Goal: Check status: Check status

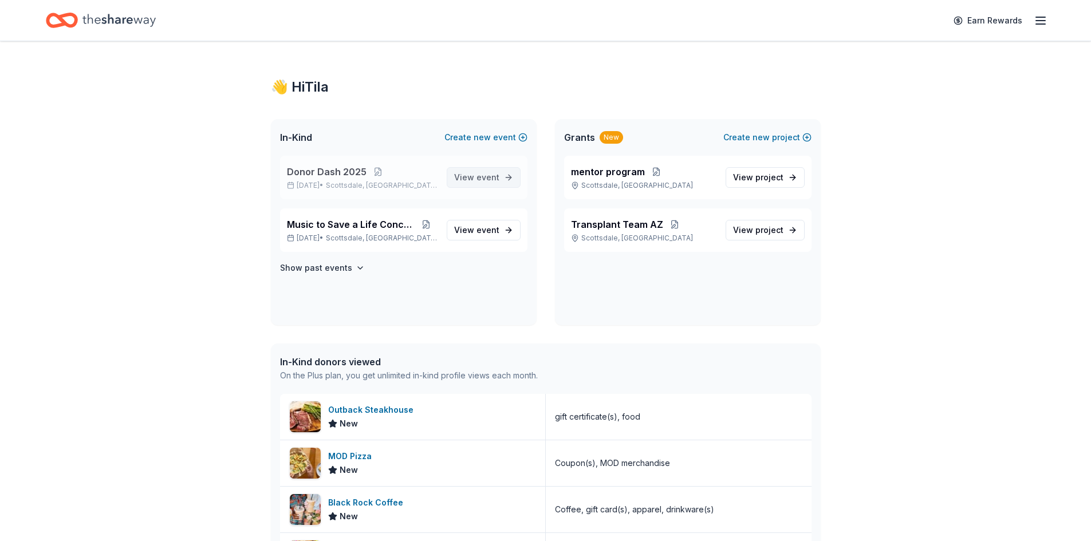
click at [480, 174] on span "event" at bounding box center [488, 177] width 23 height 10
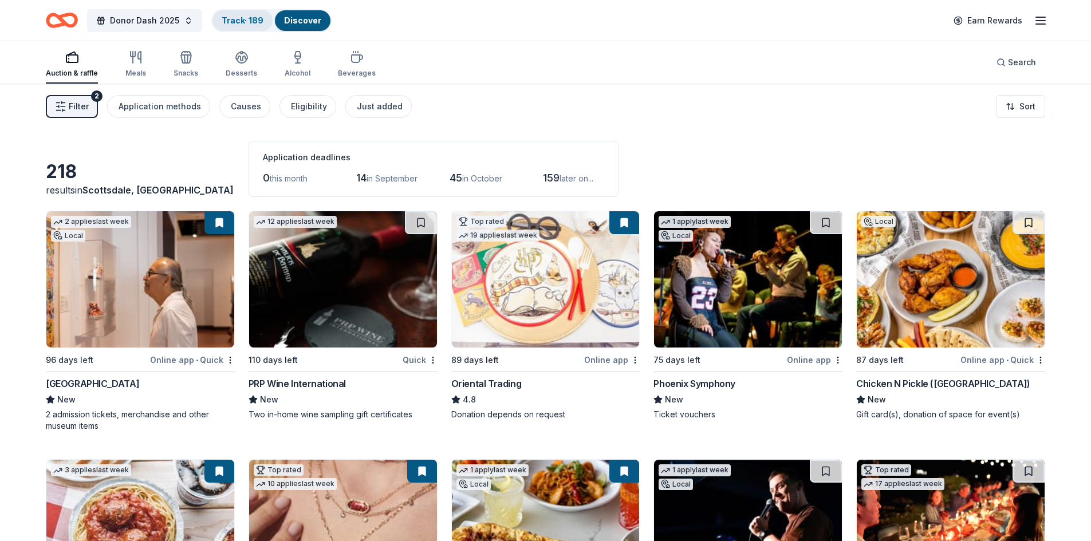
click at [227, 19] on link "Track · 189" at bounding box center [243, 20] width 42 height 10
click at [239, 21] on link "Track · 189" at bounding box center [243, 20] width 42 height 10
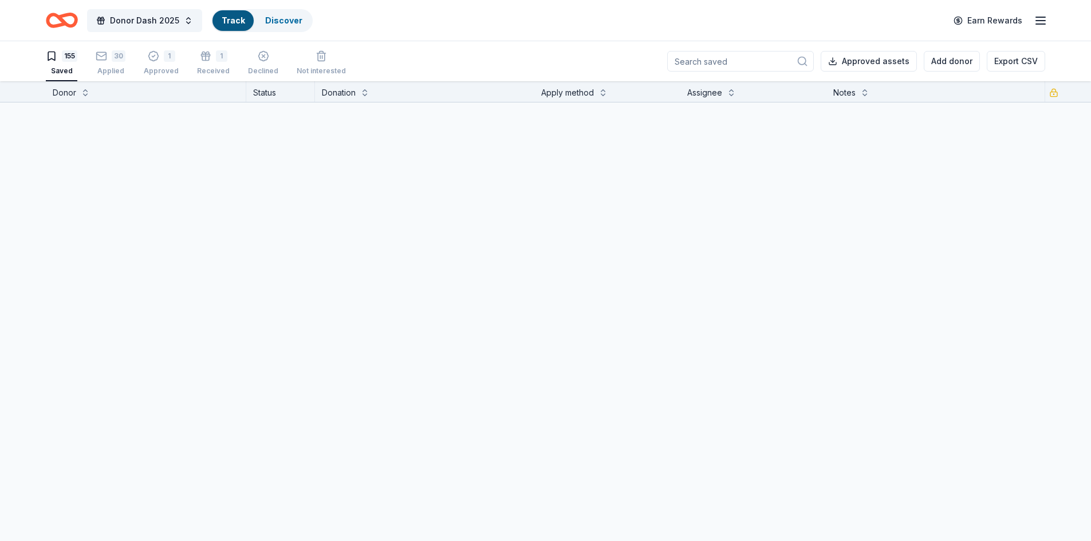
scroll to position [1, 0]
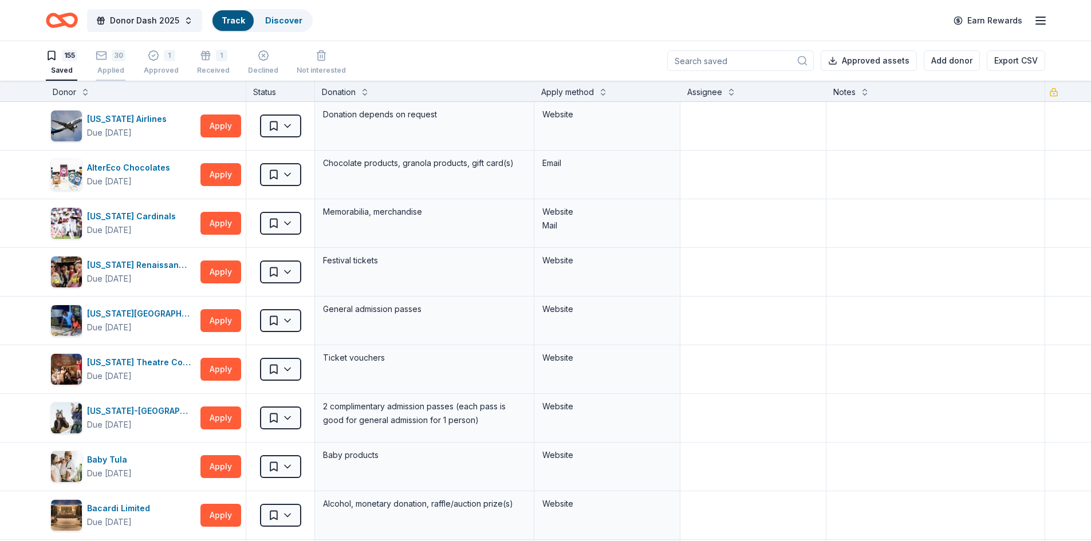
click at [110, 60] on div "30" at bounding box center [111, 55] width 30 height 11
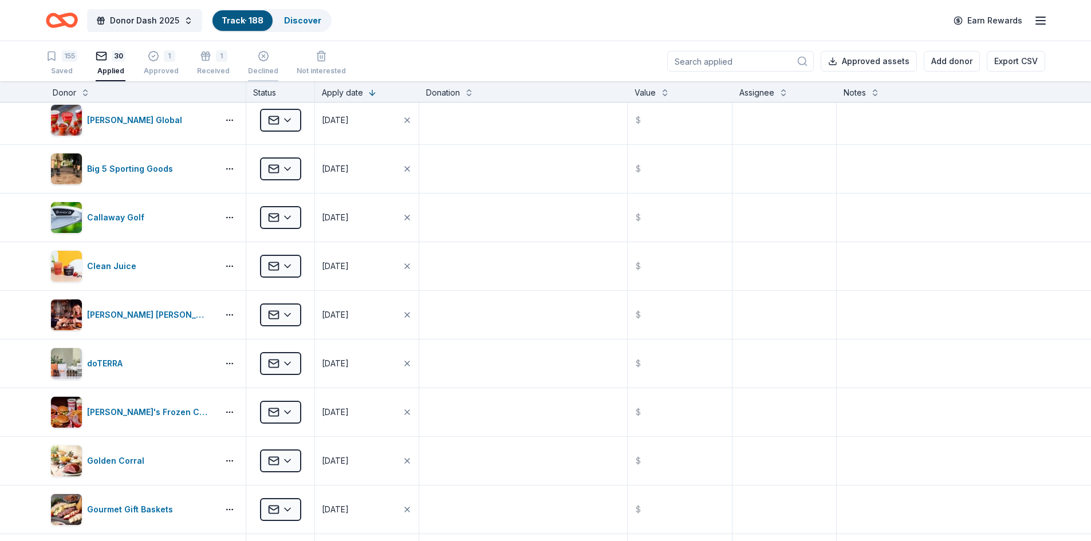
scroll to position [688, 0]
click at [260, 63] on div "Declined" at bounding box center [263, 62] width 30 height 25
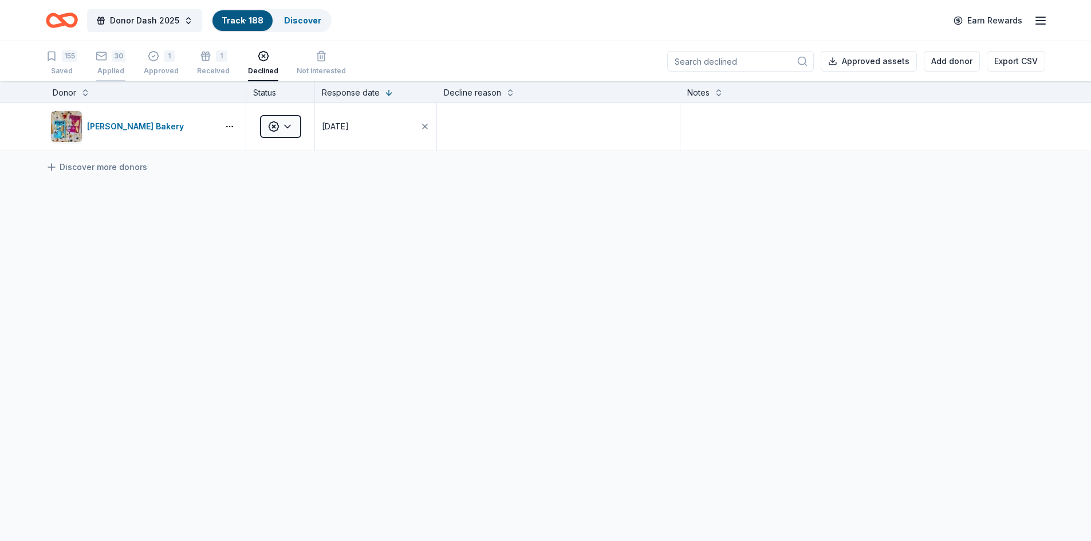
click at [102, 63] on div "30 Applied" at bounding box center [111, 62] width 30 height 25
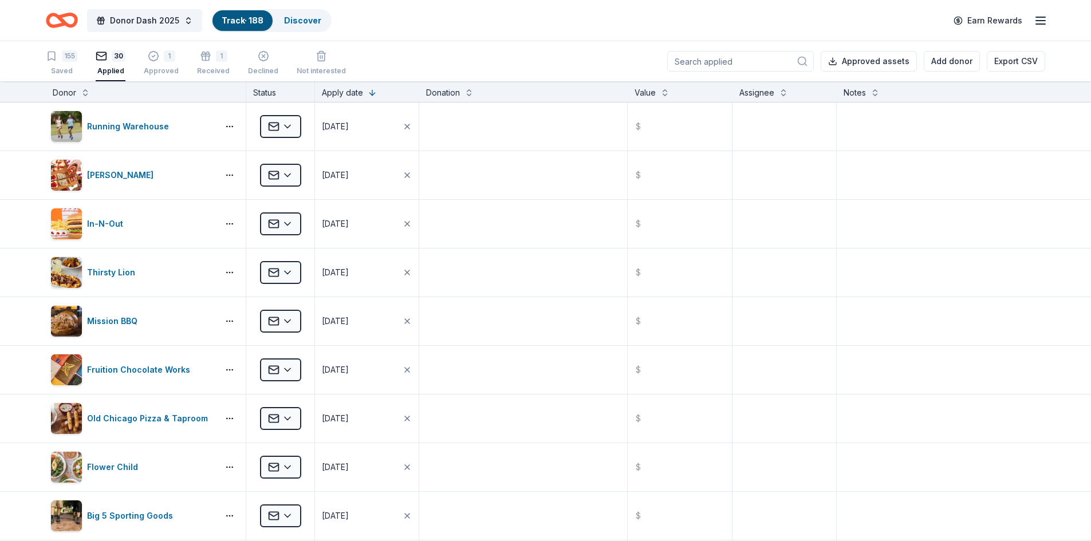
click at [101, 62] on div "30 Applied" at bounding box center [111, 62] width 30 height 25
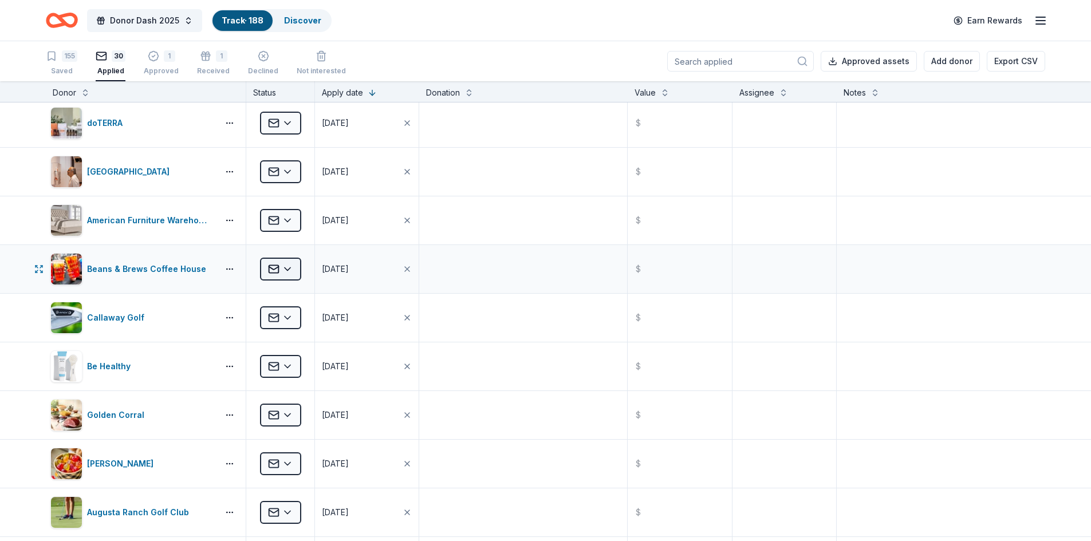
scroll to position [686, 0]
click at [285, 266] on html "Donor Dash 2025 Track · 188 Discover Earn Rewards 155 Saved 30 Applied 1 Approv…" at bounding box center [545, 270] width 1091 height 541
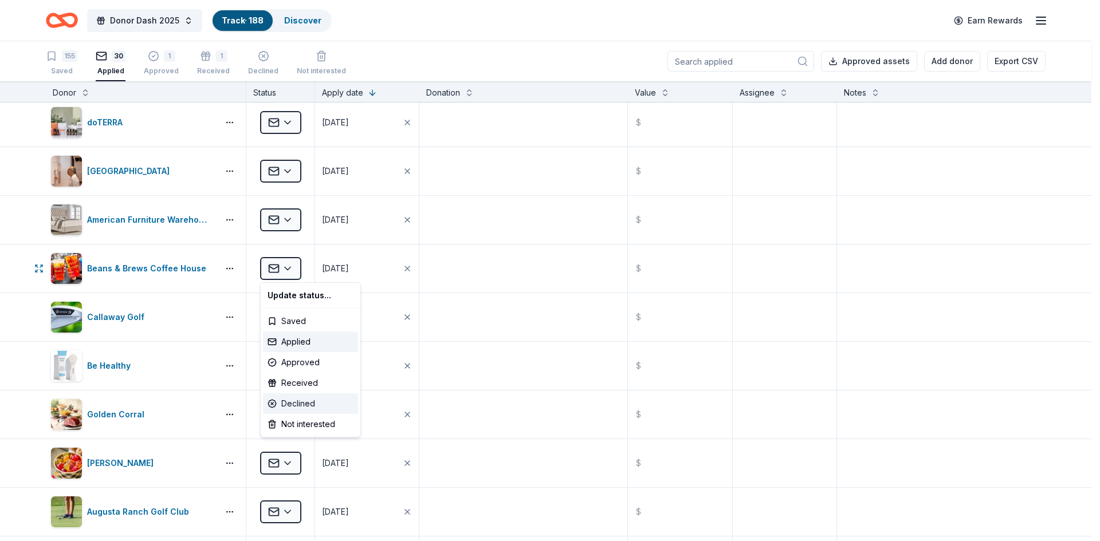
click at [291, 404] on div "Declined" at bounding box center [310, 404] width 95 height 21
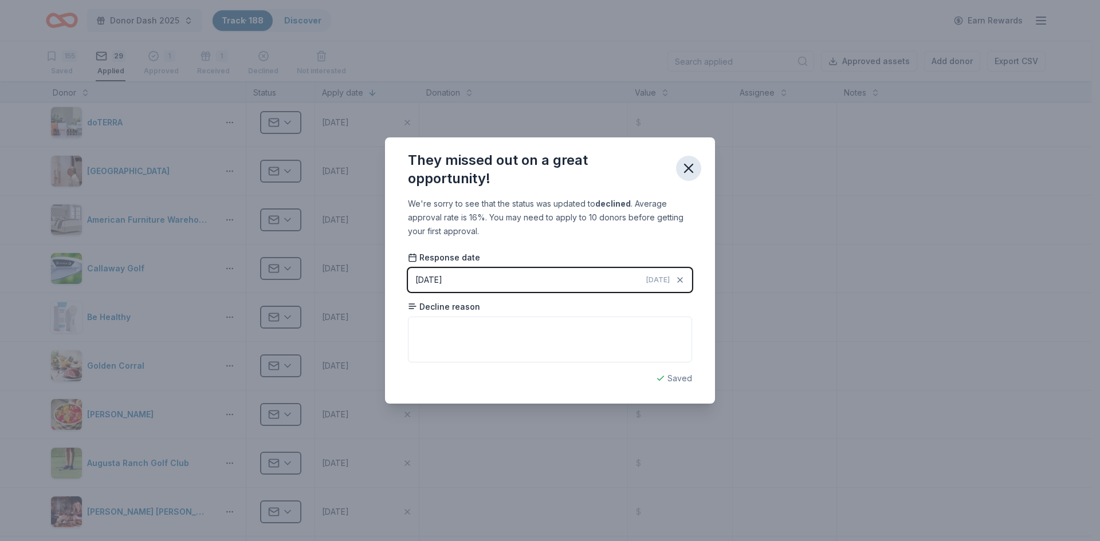
click at [688, 168] on icon "button" at bounding box center [689, 168] width 16 height 16
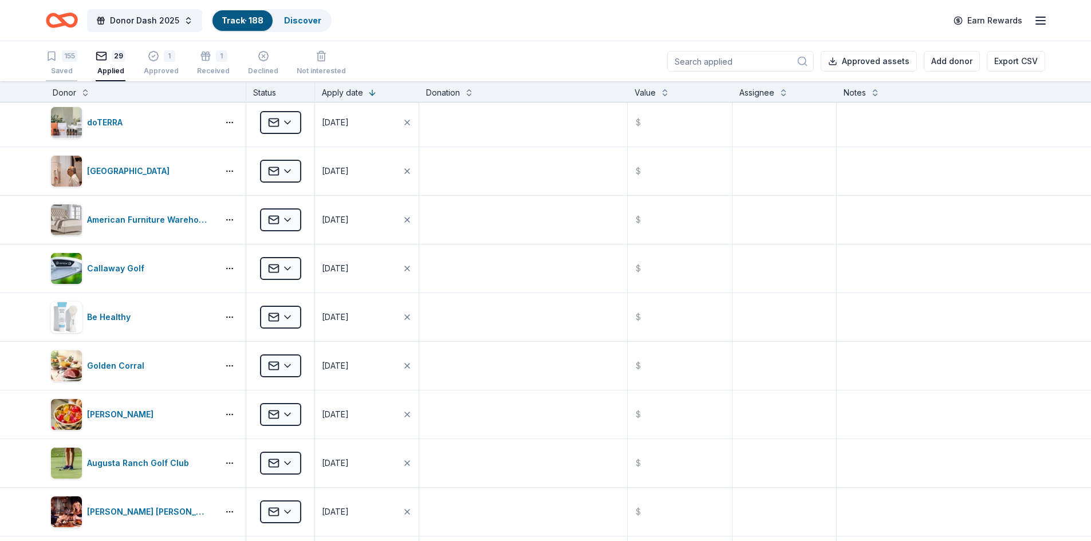
click at [65, 58] on div "155" at bounding box center [69, 55] width 15 height 11
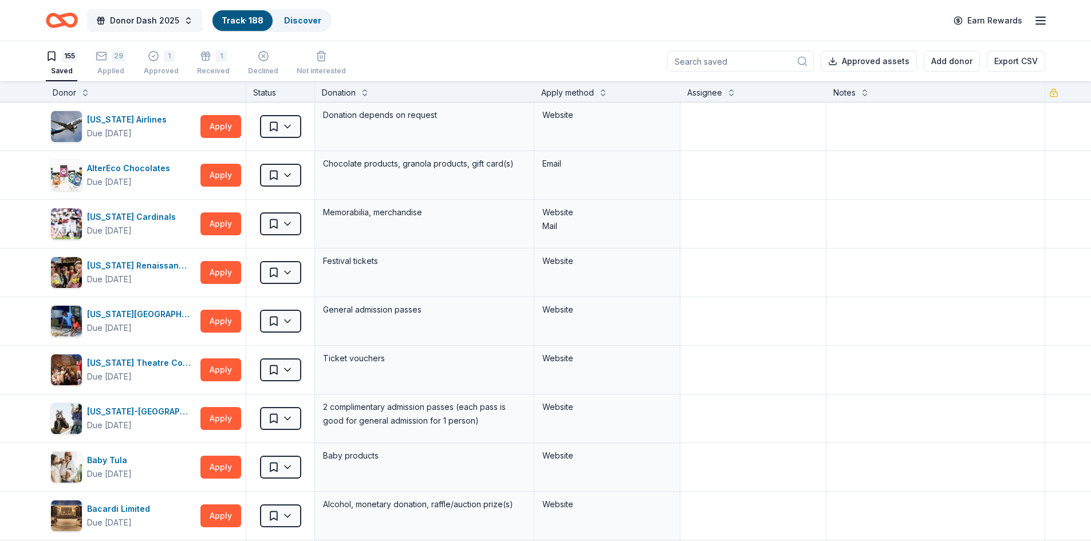
click at [186, 22] on button "Donor Dash 2025" at bounding box center [144, 20] width 115 height 23
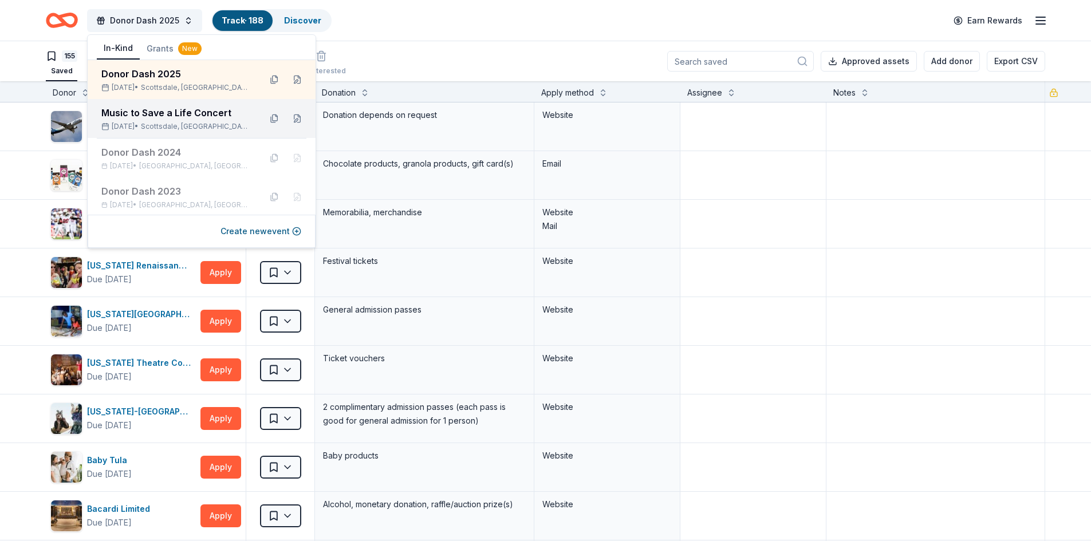
click at [151, 114] on div "Music to Save a Life Concert" at bounding box center [176, 113] width 150 height 14
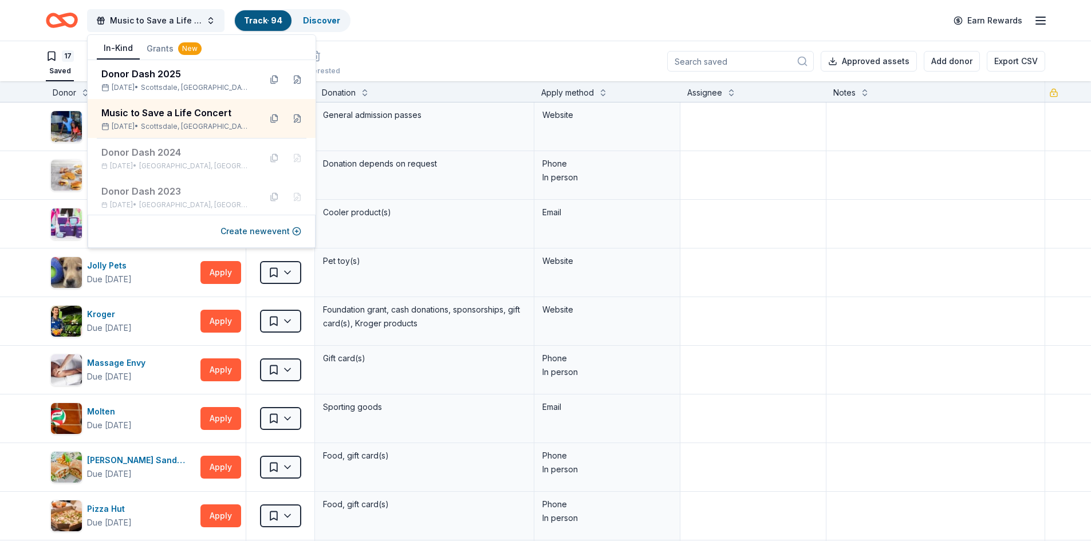
click at [506, 60] on div "17 Saved 51 Applied 7 Approved 14 Received Declined Not interested Approved ass…" at bounding box center [546, 61] width 1000 height 40
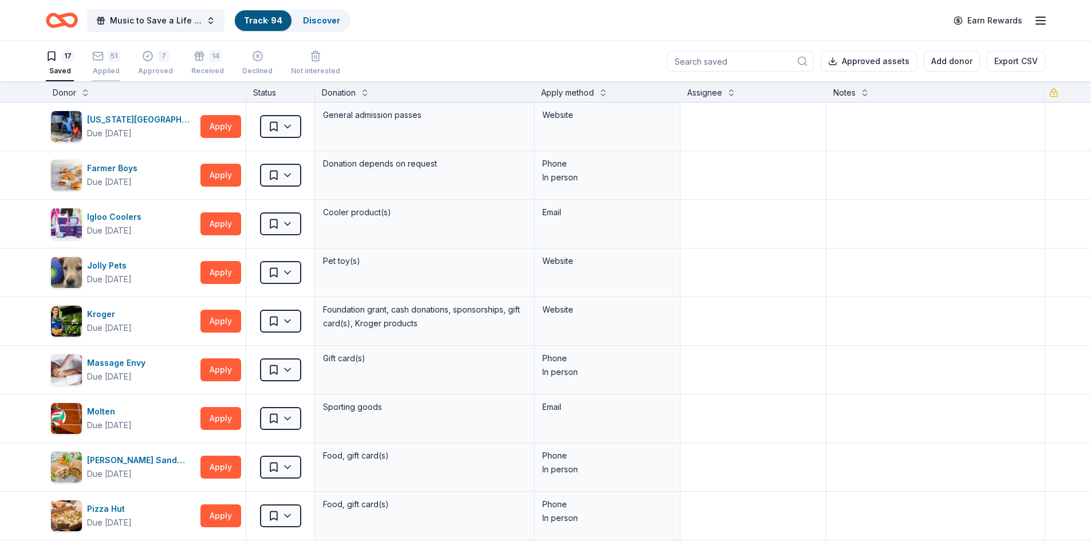
click at [99, 61] on icon "button" at bounding box center [97, 55] width 11 height 11
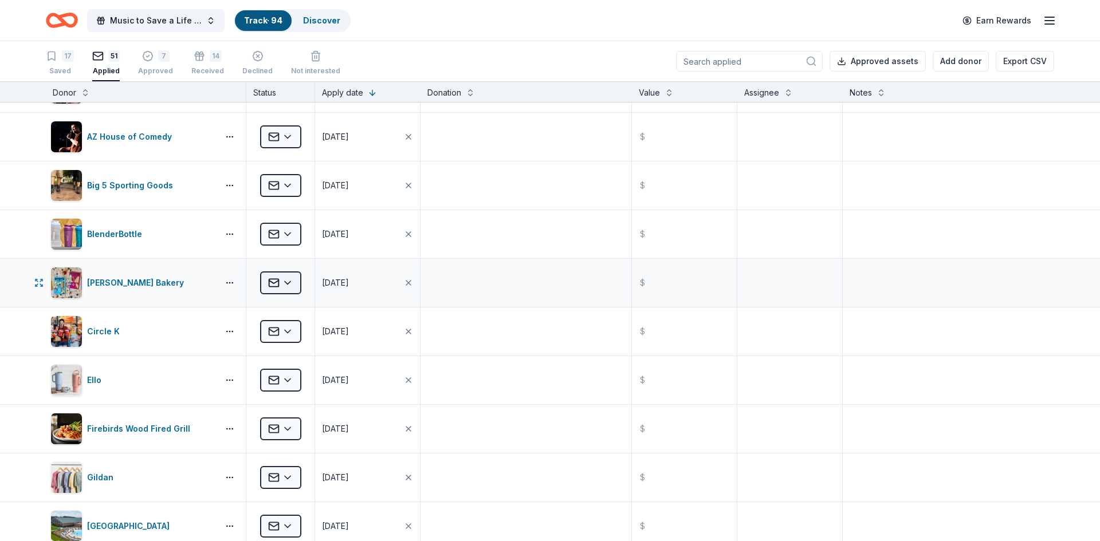
click at [278, 284] on html "Music to Save a Life Concert Track · 94 Discover Earn Rewards 17 Saved 51 Appli…" at bounding box center [550, 270] width 1100 height 541
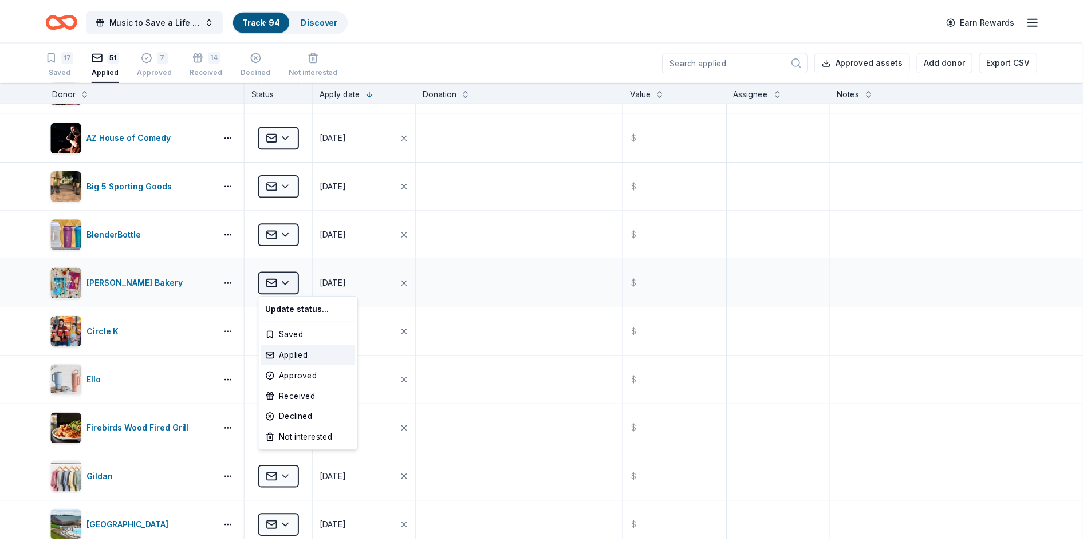
scroll to position [282, 0]
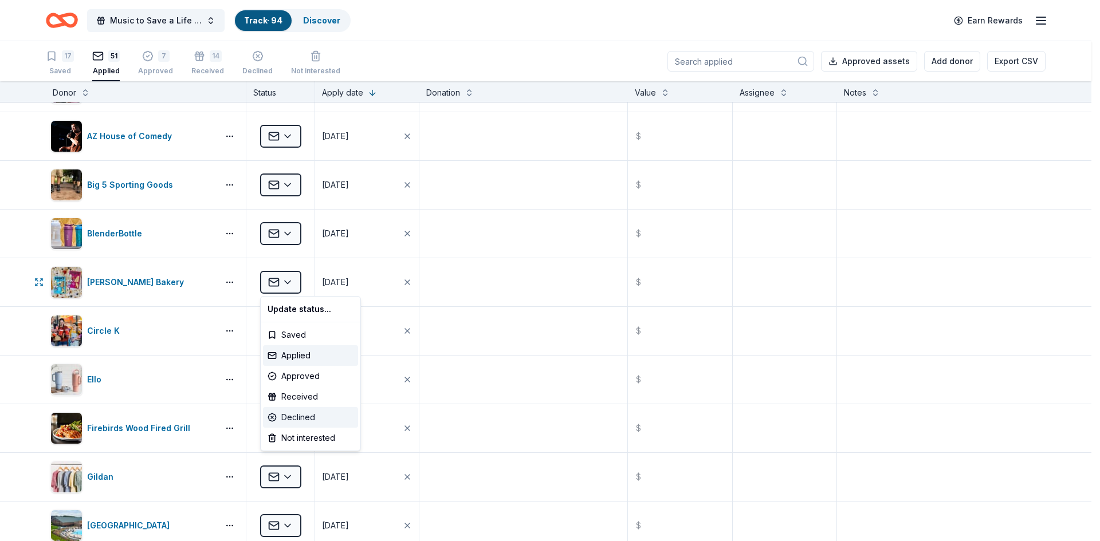
click at [284, 418] on div "Declined" at bounding box center [310, 417] width 95 height 21
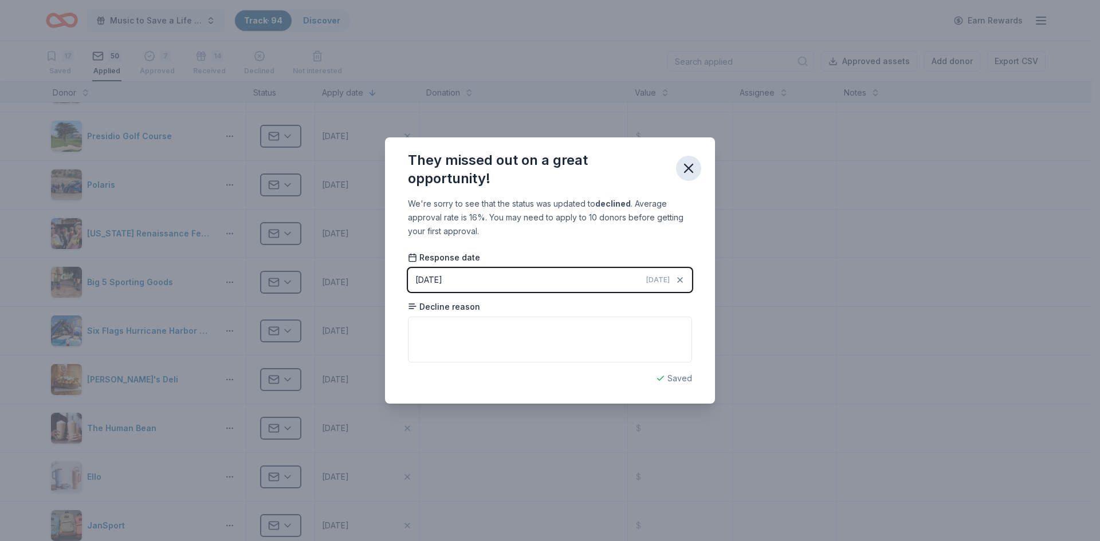
click at [687, 170] on icon "button" at bounding box center [689, 168] width 8 height 8
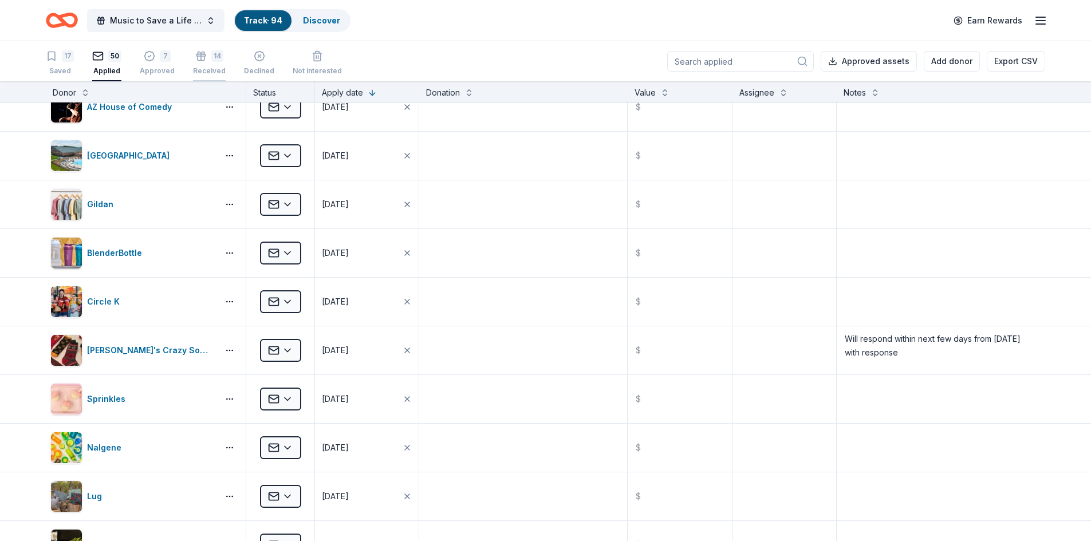
click at [203, 57] on div "14" at bounding box center [209, 55] width 33 height 11
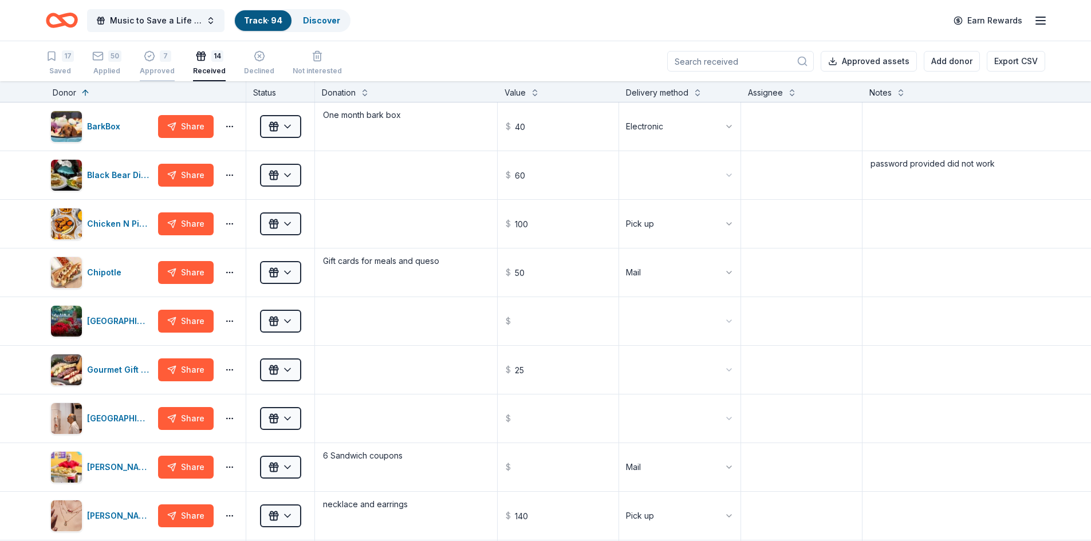
click at [153, 64] on div "7 Approved" at bounding box center [157, 62] width 35 height 25
